Goal: Task Accomplishment & Management: Use online tool/utility

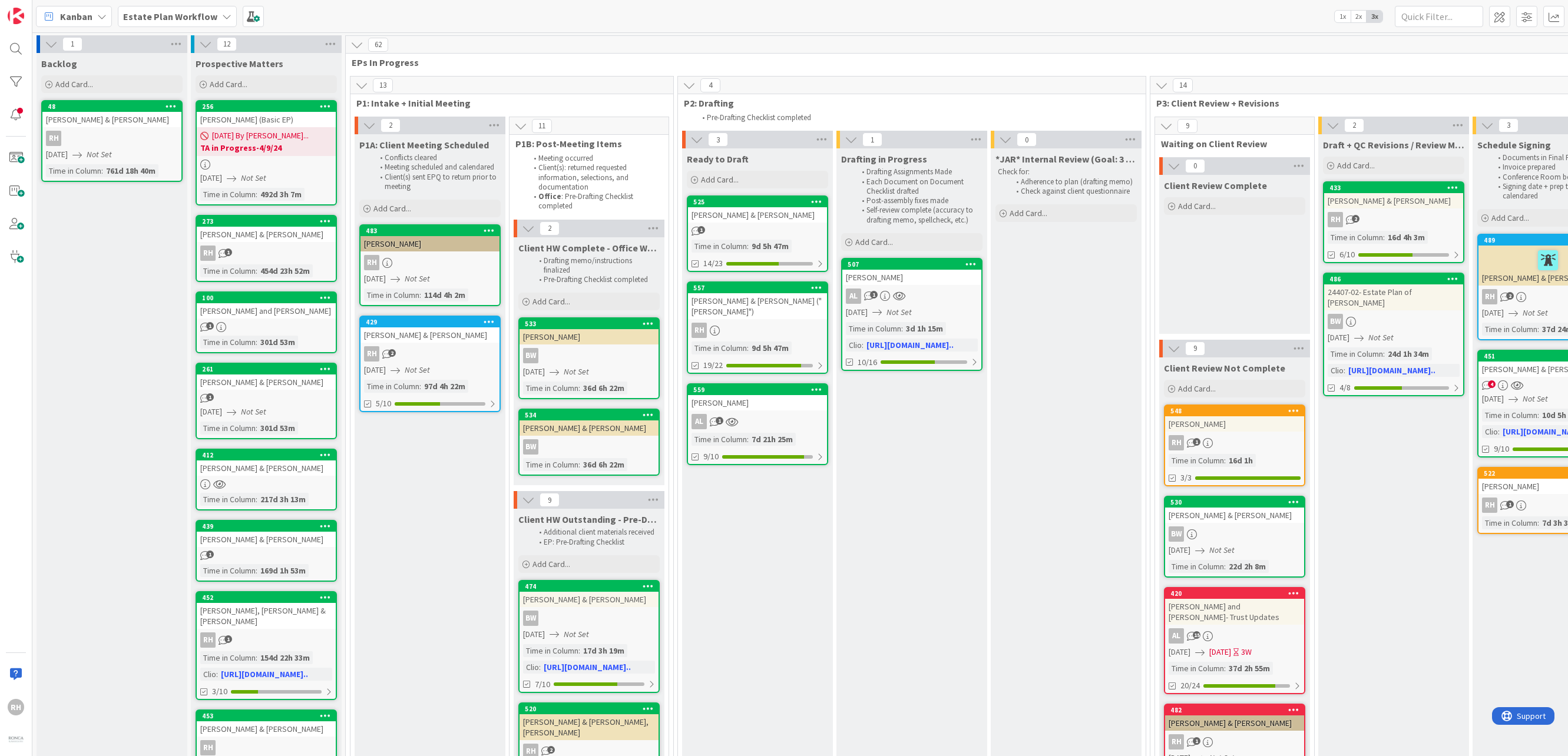
click at [189, 10] on span "Estate Plan Workflow" at bounding box center [170, 16] width 94 height 14
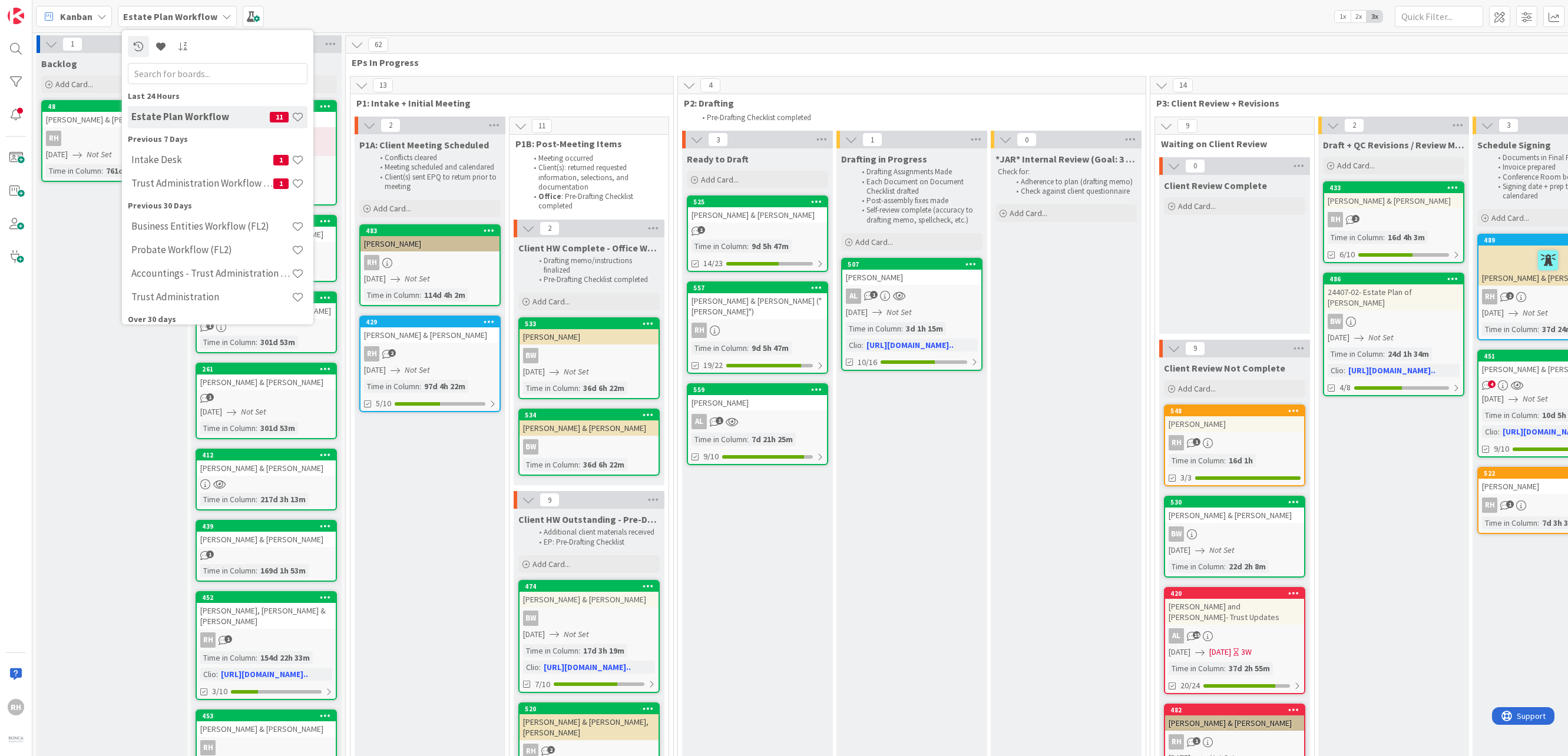
click at [213, 156] on h4 "Intake Desk" at bounding box center [202, 159] width 142 height 12
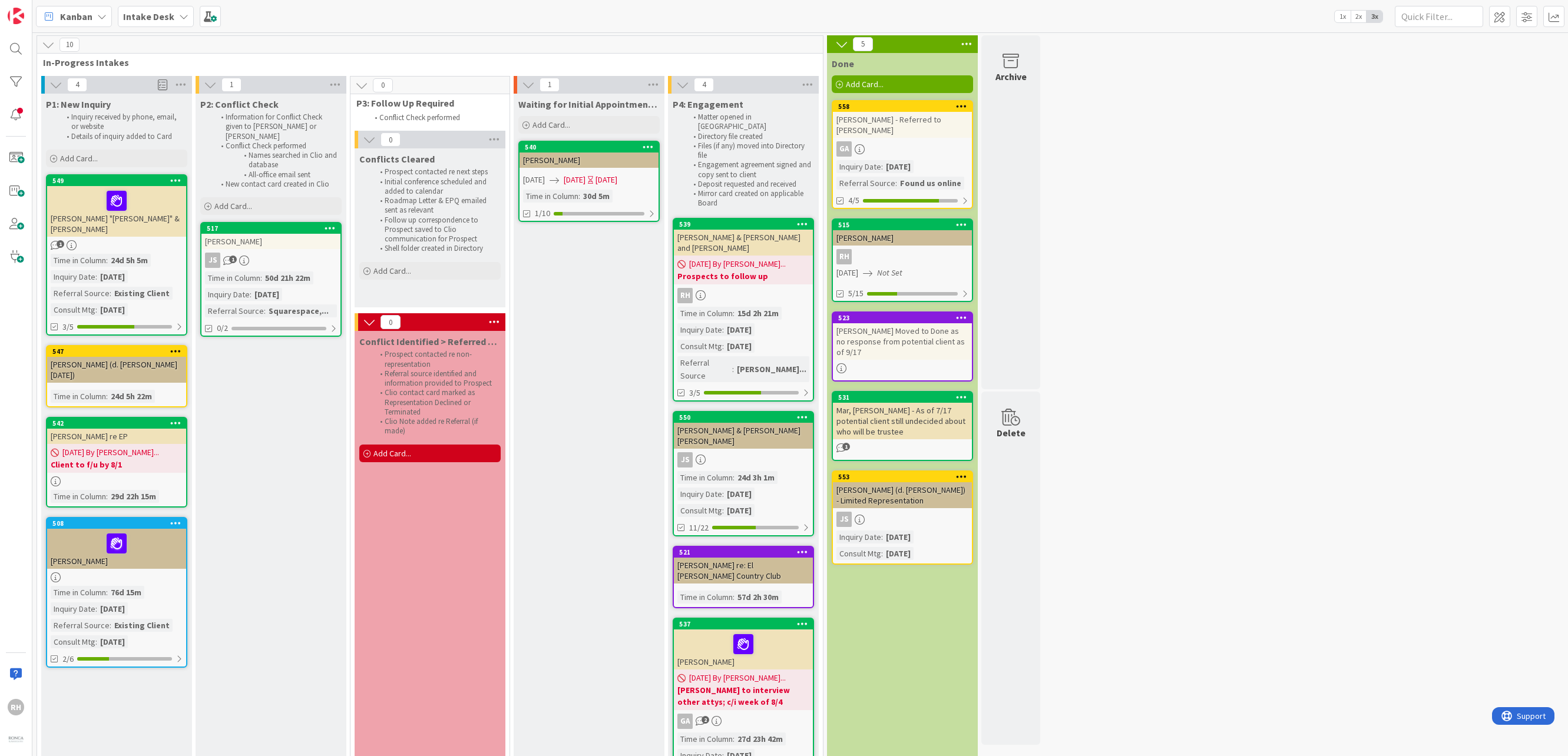
click at [756, 270] on b "Prospects to follow up" at bounding box center [744, 276] width 132 height 12
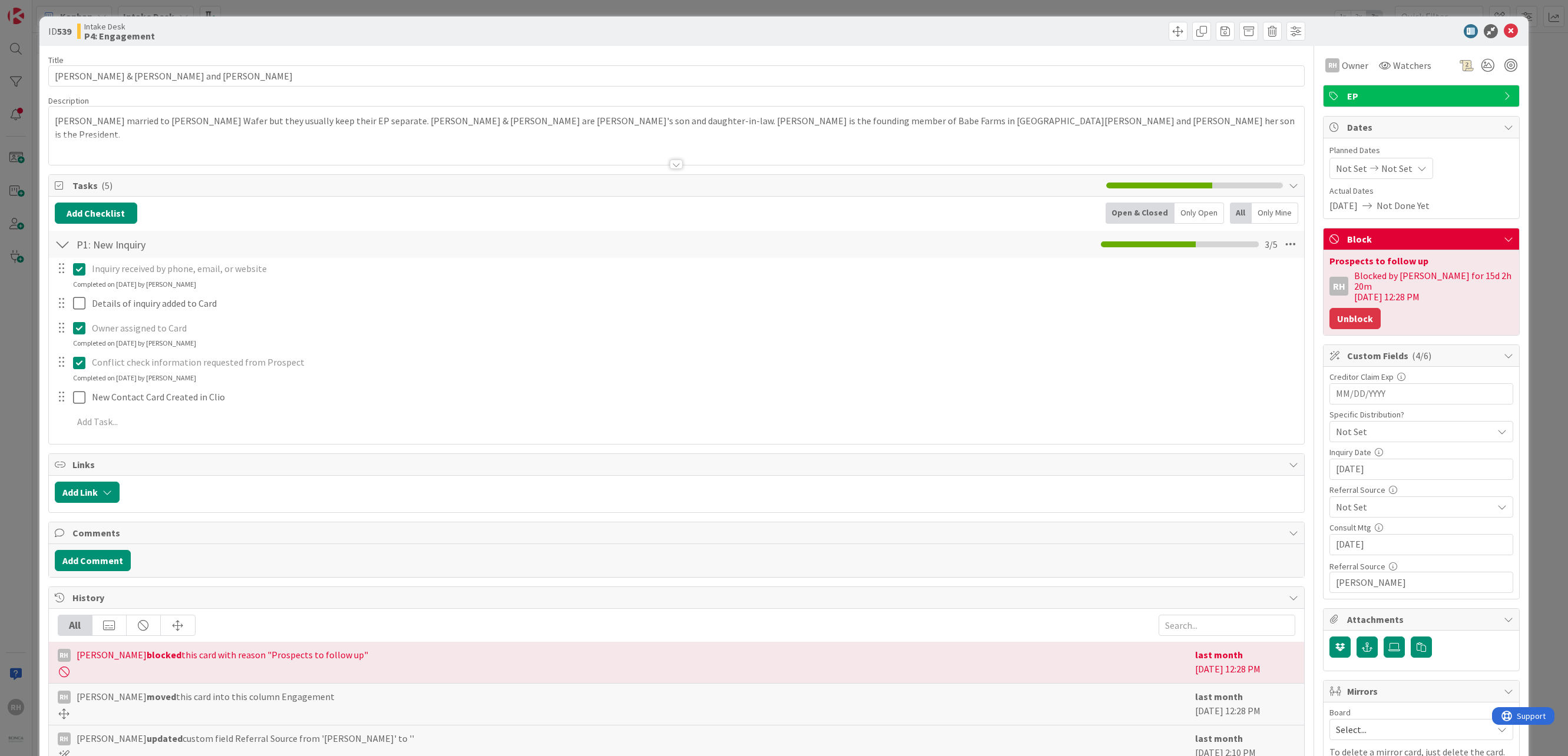
click at [976, 316] on button "Unblock" at bounding box center [1355, 319] width 51 height 21
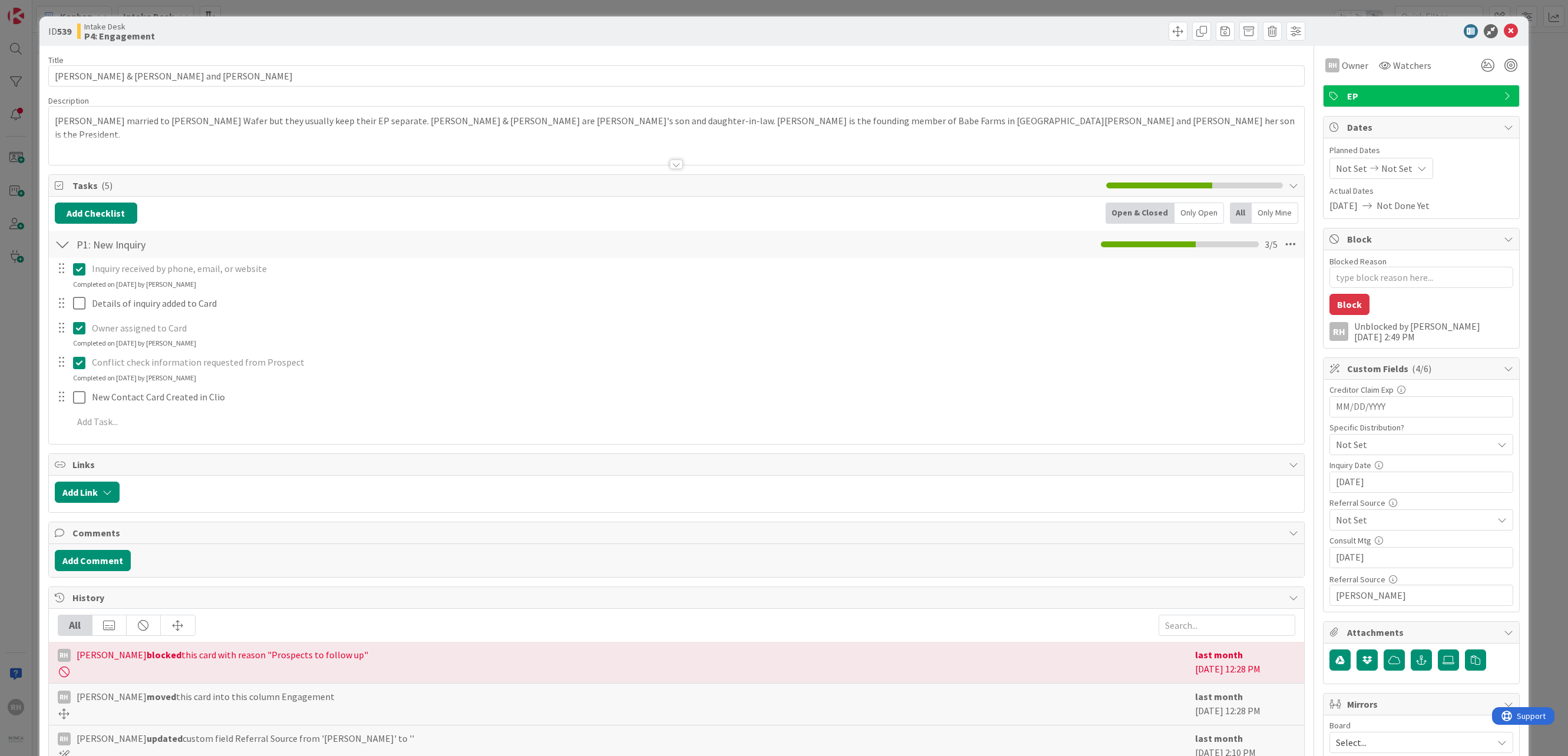
type textarea "x"
click at [976, 34] on icon at bounding box center [1510, 31] width 14 height 14
